Goal: Navigation & Orientation: Find specific page/section

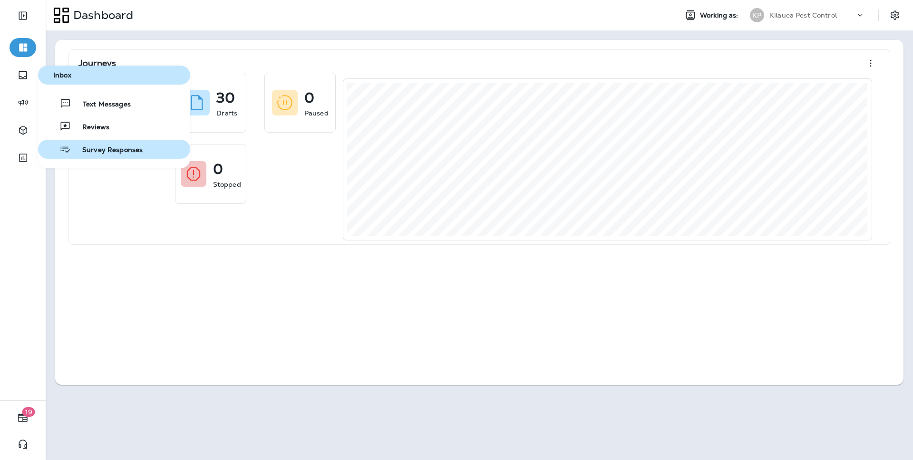
click at [84, 147] on span "Survey Responses" at bounding box center [107, 150] width 72 height 9
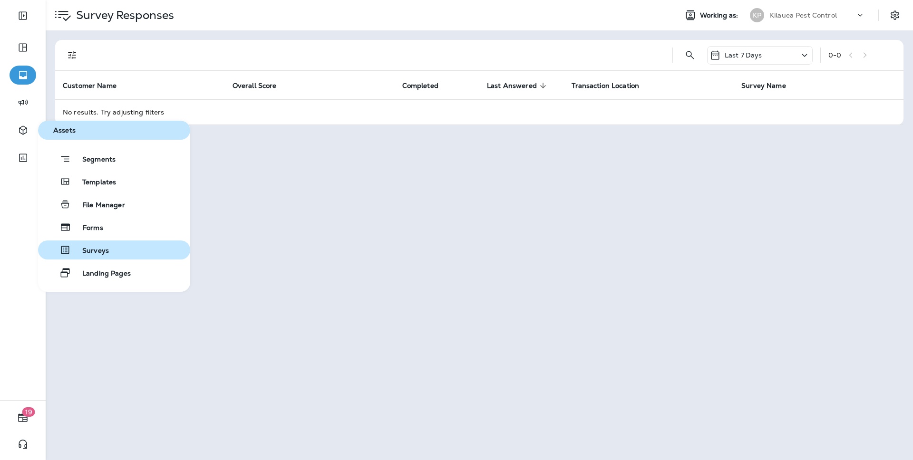
click at [102, 247] on span "Surveys" at bounding box center [90, 251] width 38 height 9
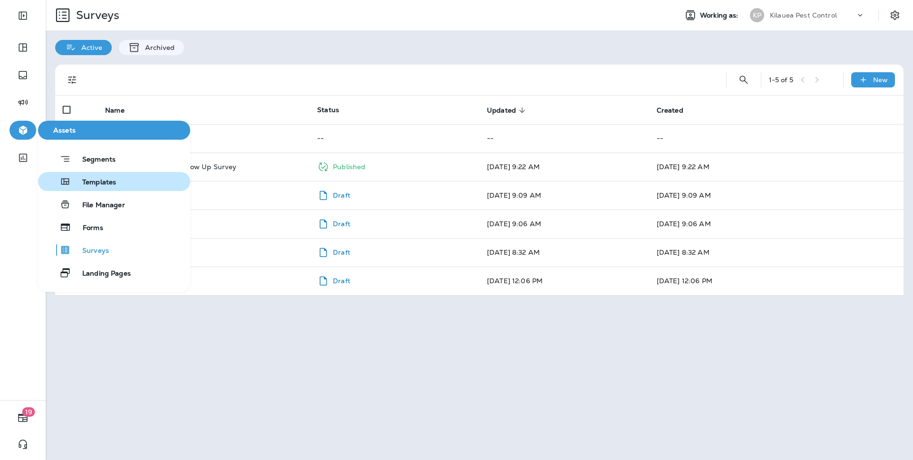
click at [72, 186] on span "Templates" at bounding box center [93, 182] width 45 height 9
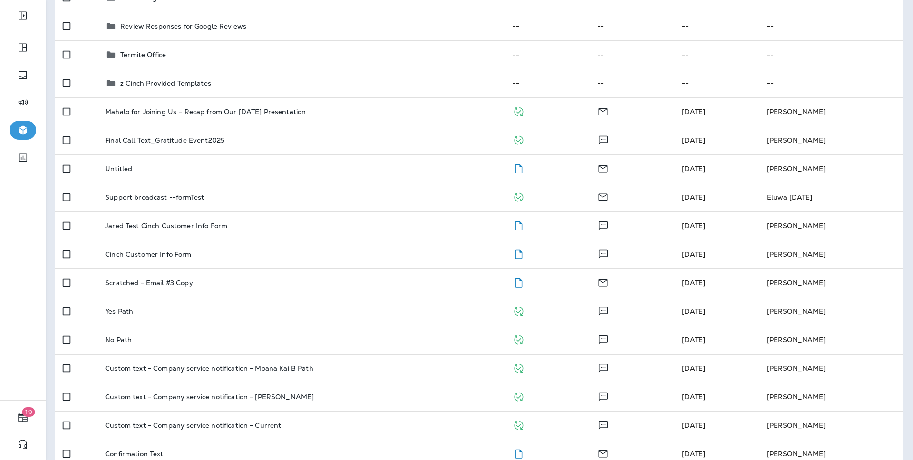
scroll to position [419, 0]
